Goal: Information Seeking & Learning: Check status

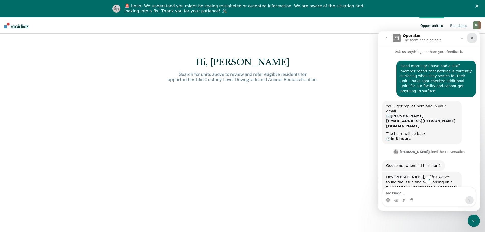
click at [473, 39] on icon "Close" at bounding box center [472, 38] width 4 height 4
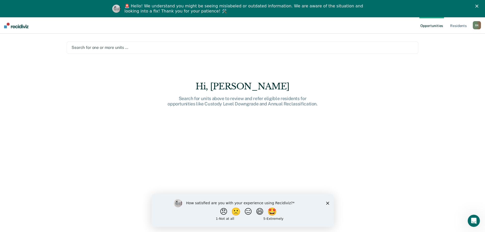
scroll to position [92, 0]
click at [117, 51] on div "Search for one or more units …" at bounding box center [243, 48] width 352 height 12
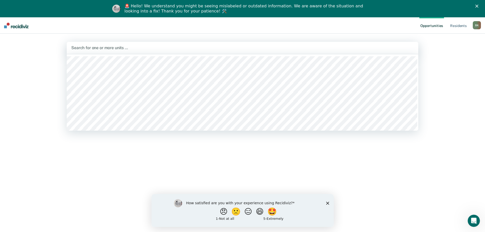
click at [119, 47] on div at bounding box center [242, 48] width 343 height 6
type input "01a"
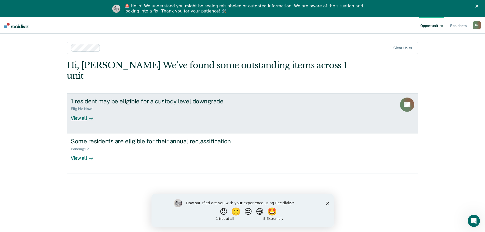
click at [81, 112] on link "1 resident may be eligible for a custody level downgrade Eligible Now : 1 View …" at bounding box center [243, 113] width 352 height 40
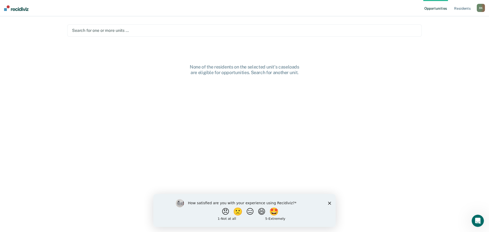
click at [327, 204] on div "How satisfied are you with your experience using Recidiviz? 😠 🙁 😑 😄 🤩 1 - Not a…" at bounding box center [244, 210] width 182 height 33
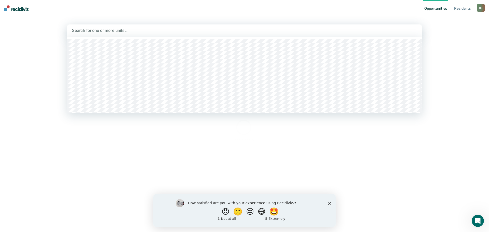
click at [97, 30] on div at bounding box center [245, 31] width 346 height 6
type input "04b"
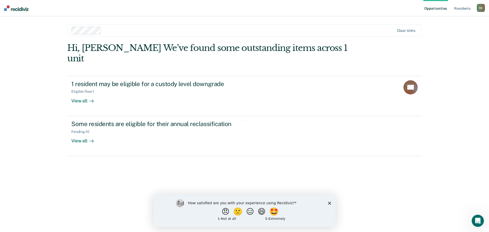
click at [90, 88] on div "Loading data..." at bounding box center [244, 130] width 355 height 175
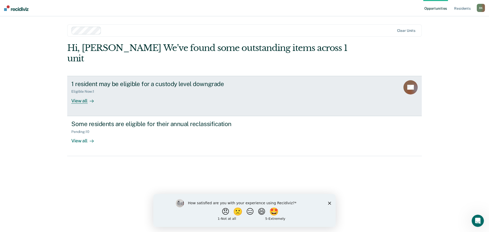
click at [85, 94] on div "View all" at bounding box center [85, 99] width 29 height 10
